Goal: Task Accomplishment & Management: Manage account settings

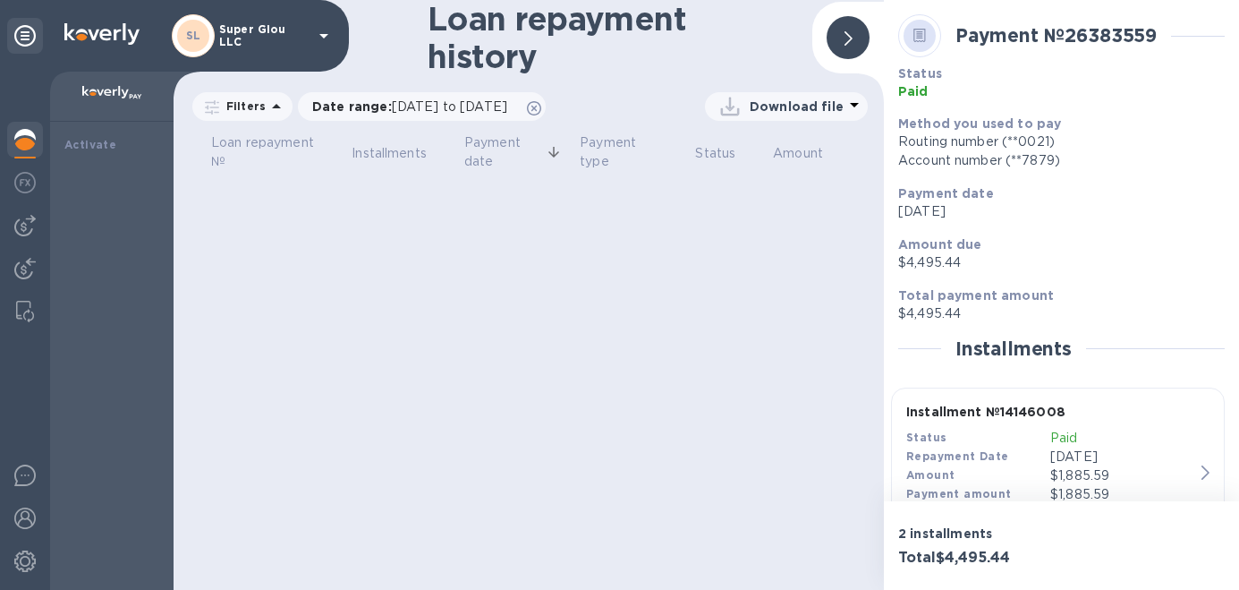
scroll to position [276, 0]
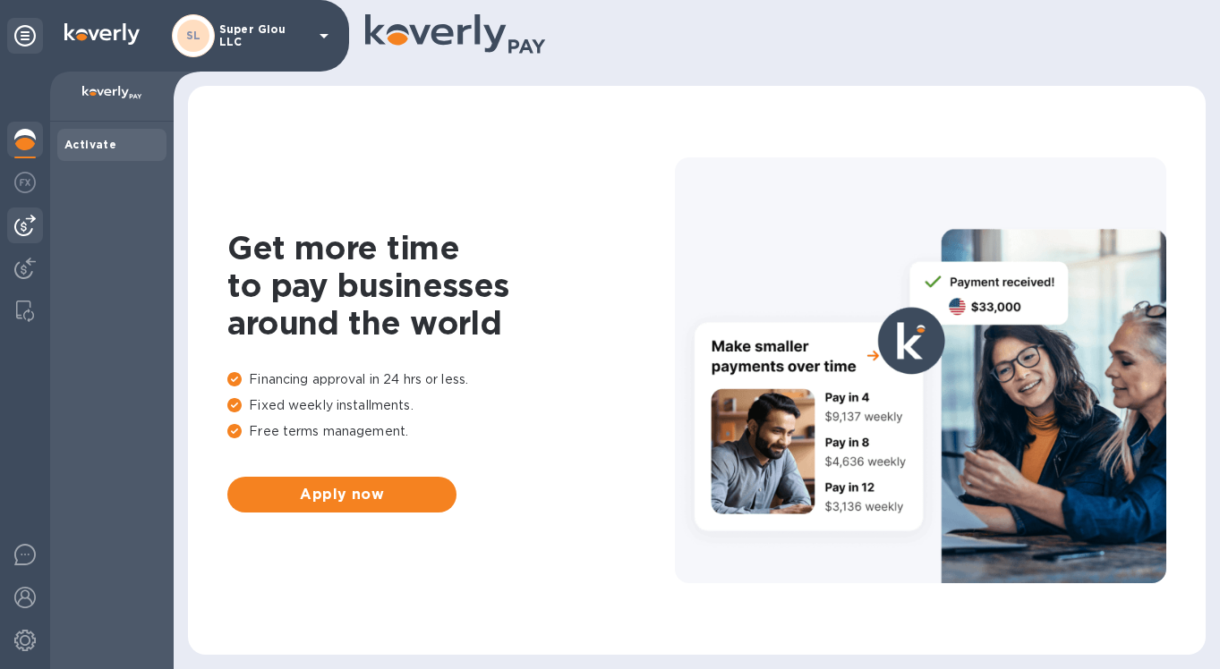
click at [31, 232] on img at bounding box center [24, 225] width 21 height 21
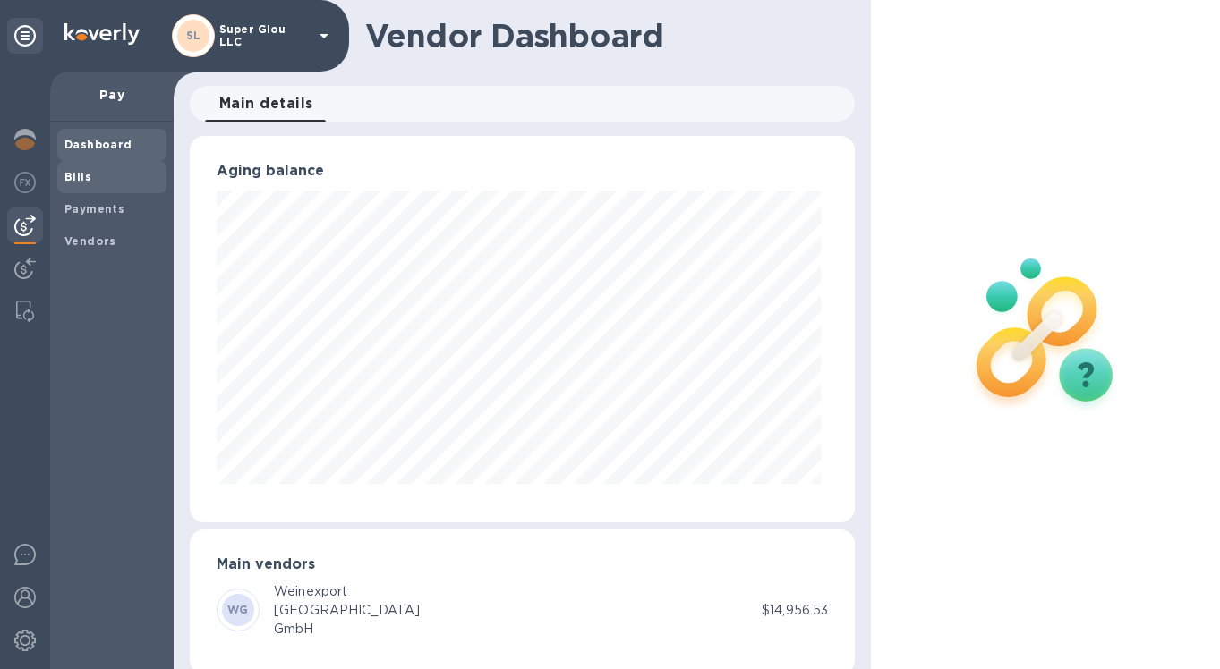
scroll to position [894490, 894218]
click at [92, 205] on b "Payments" at bounding box center [94, 208] width 60 height 13
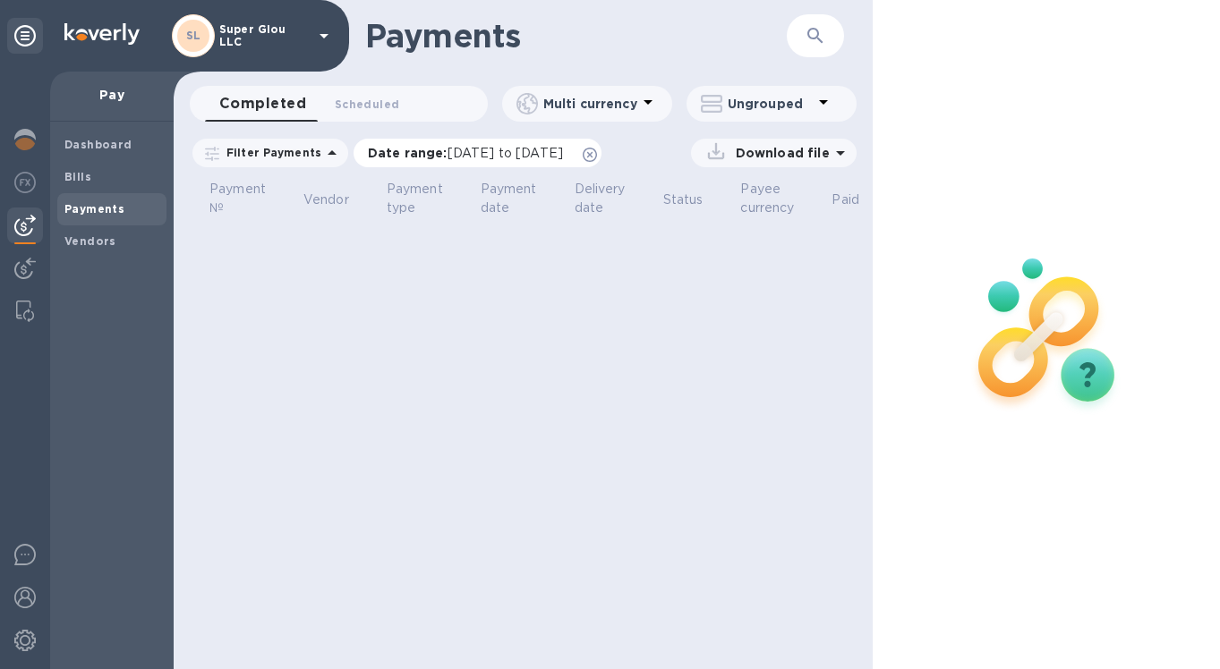
click at [467, 152] on span "[DATE] to [DATE]" at bounding box center [504, 153] width 115 height 14
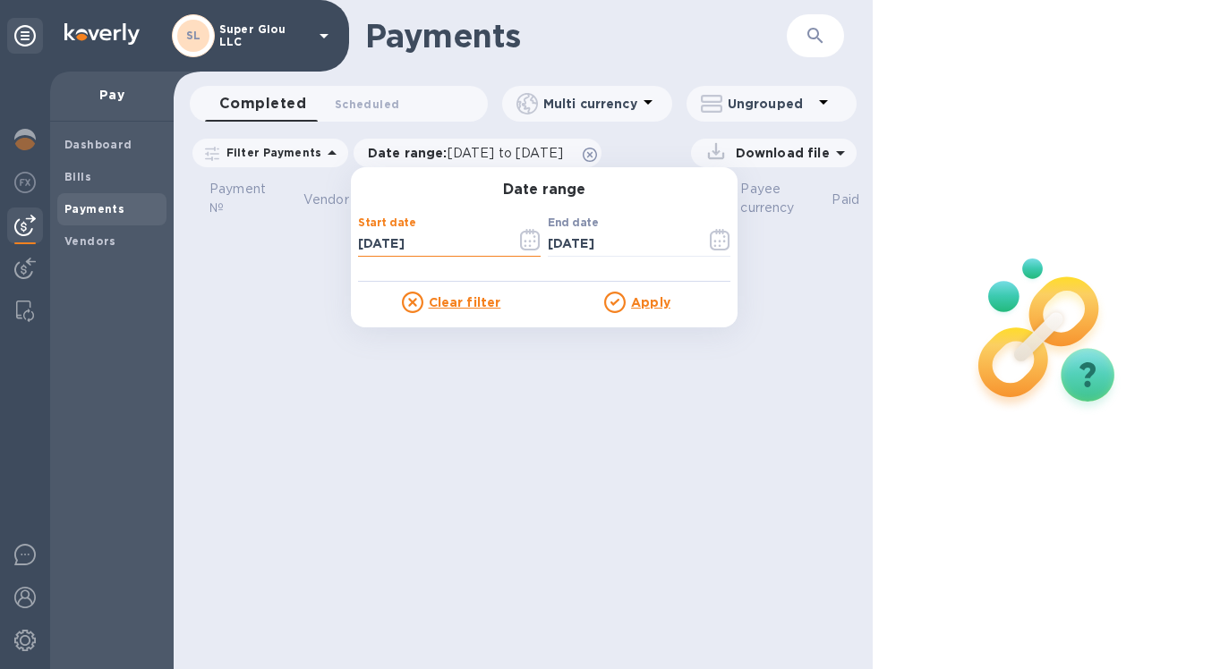
click at [444, 242] on input "[DATE]" at bounding box center [430, 244] width 144 height 27
type input "[DATE]"
click at [558, 241] on input "[DATE]" at bounding box center [620, 244] width 144 height 27
type input "[DATE]"
click at [642, 301] on u "Apply" at bounding box center [650, 302] width 39 height 14
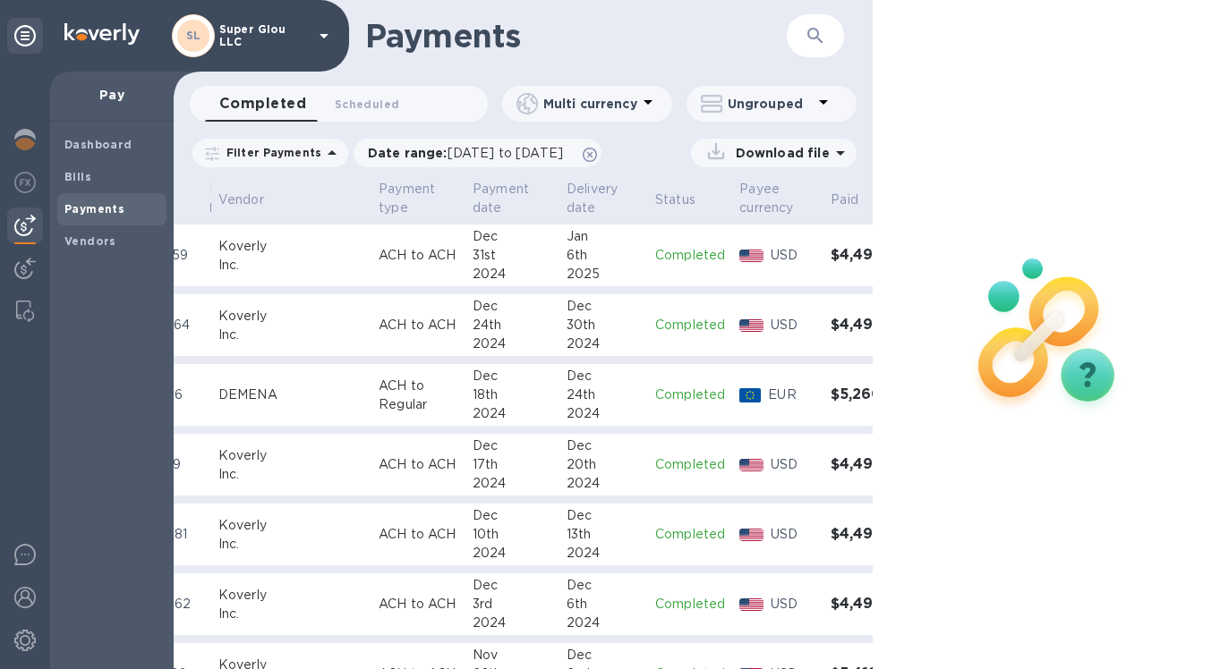
scroll to position [0, 105]
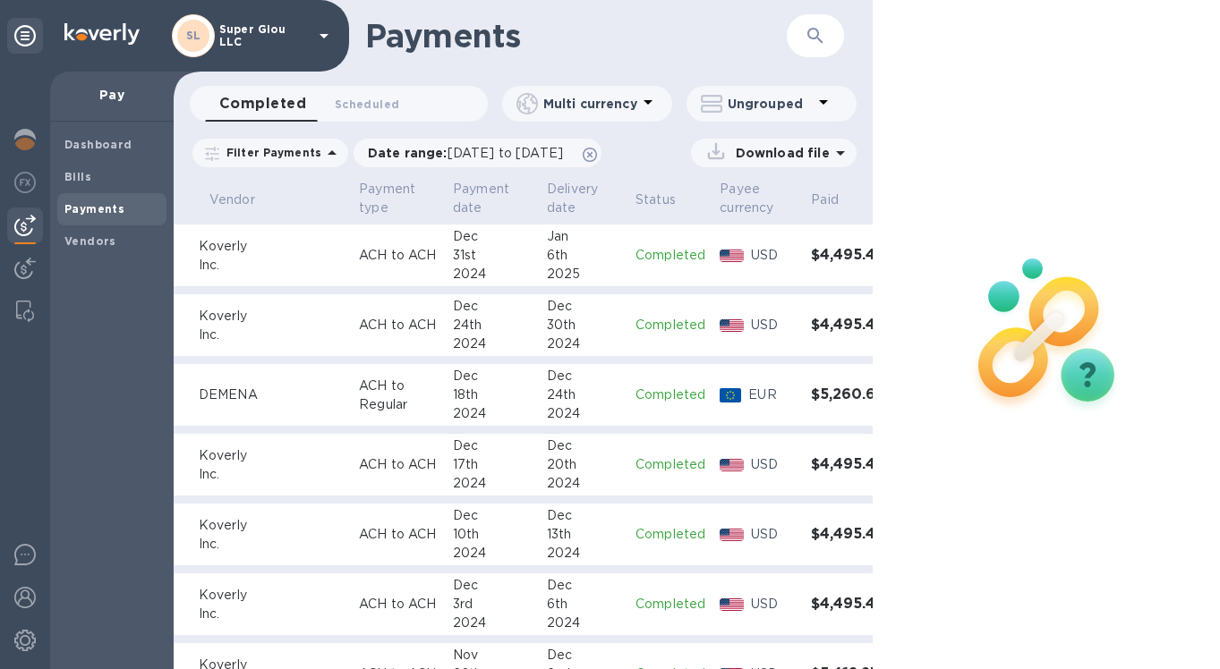
click at [841, 147] on icon at bounding box center [840, 152] width 21 height 21
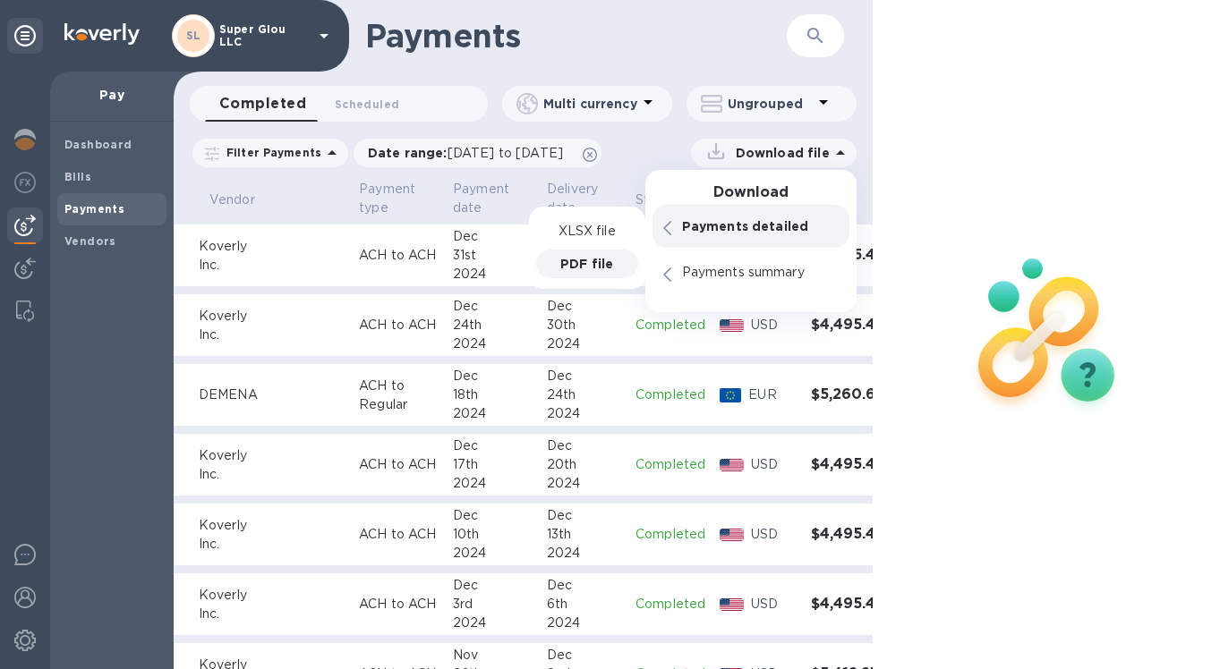
click at [585, 263] on p "PDF file" at bounding box center [586, 264] width 53 height 18
